Goal: Subscribe to service/newsletter

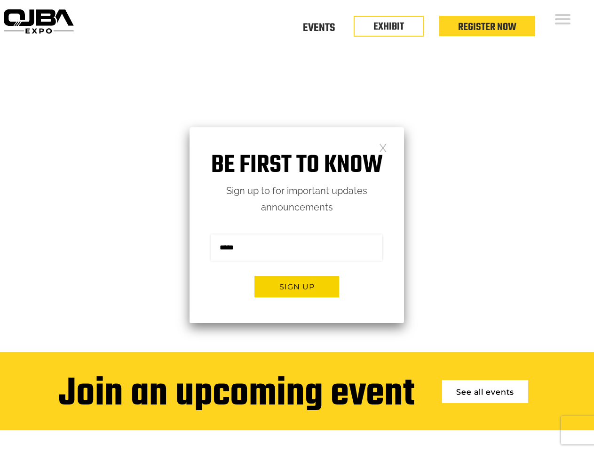
click at [297, 226] on form "Sign me up for the newsletter! ******* Sign up" at bounding box center [296, 270] width 214 height 108
click at [297, 287] on button "Sign up" at bounding box center [296, 286] width 85 height 21
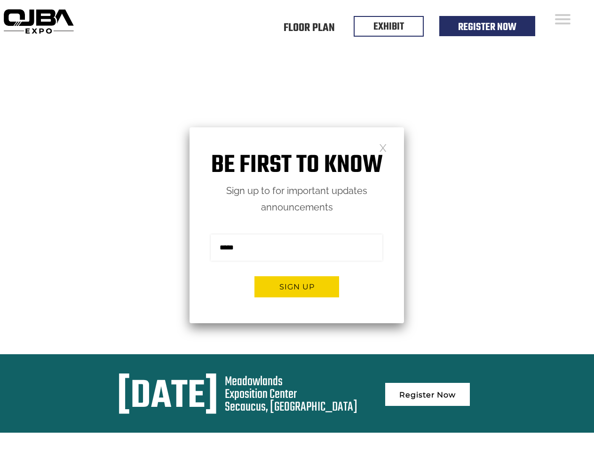
click at [297, 226] on form "Sign me up for the newsletter! ******* Sign up" at bounding box center [296, 270] width 214 height 108
click at [297, 287] on button "Sign up" at bounding box center [296, 286] width 85 height 21
